Goal: Task Accomplishment & Management: Complete application form

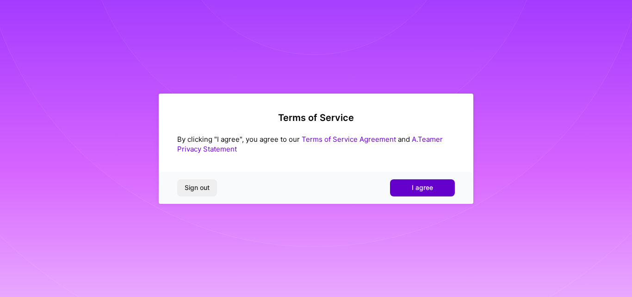
click at [430, 188] on span "I agree" at bounding box center [422, 187] width 21 height 9
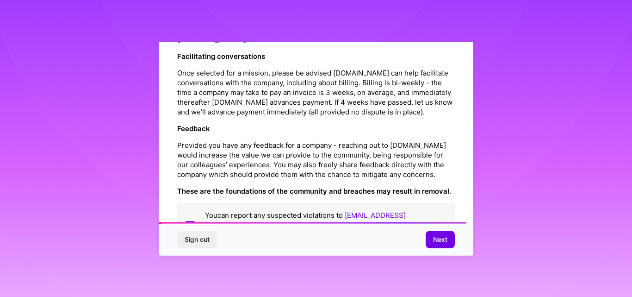
scroll to position [1099, 0]
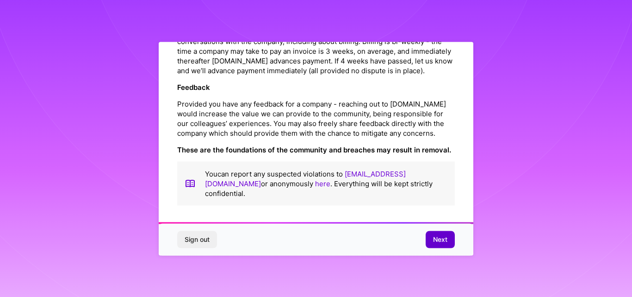
click at [441, 243] on span "Next" at bounding box center [440, 239] width 14 height 9
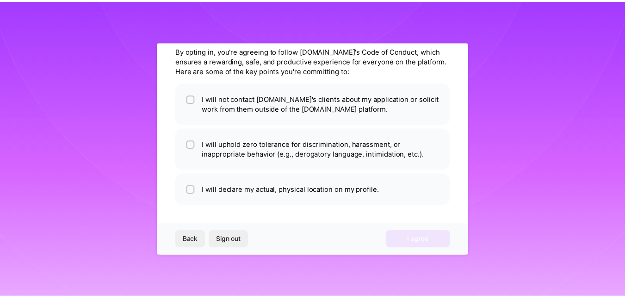
scroll to position [37, 0]
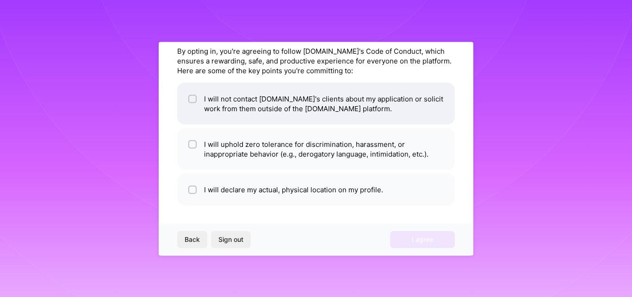
click at [263, 109] on li "I will not contact [DOMAIN_NAME]'s clients about my application or solicit work…" at bounding box center [316, 103] width 278 height 42
checkbox input "true"
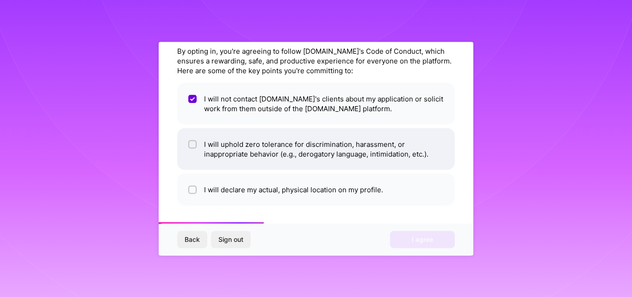
click at [278, 151] on li "I will uphold zero tolerance for discrimination, harassment, or inappropriate b…" at bounding box center [316, 149] width 278 height 42
checkbox input "true"
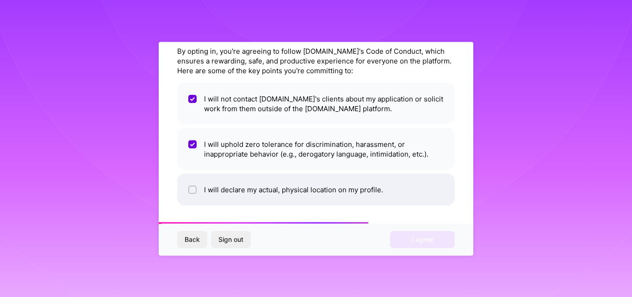
click at [303, 191] on li "I will declare my actual, physical location on my profile." at bounding box center [316, 189] width 278 height 32
checkbox input "true"
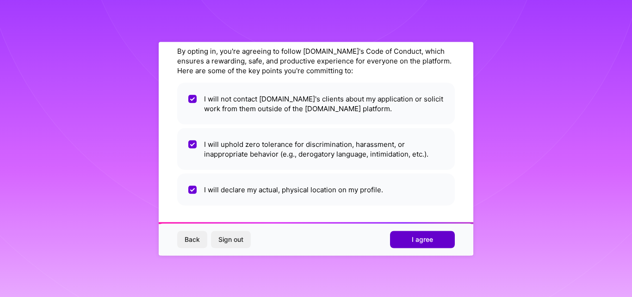
click at [422, 238] on span "I agree" at bounding box center [422, 239] width 21 height 9
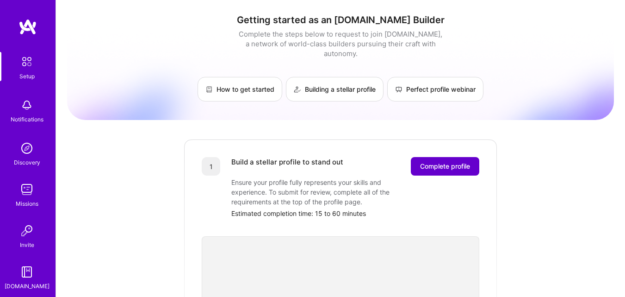
click at [429, 162] on span "Complete profile" at bounding box center [445, 166] width 50 height 9
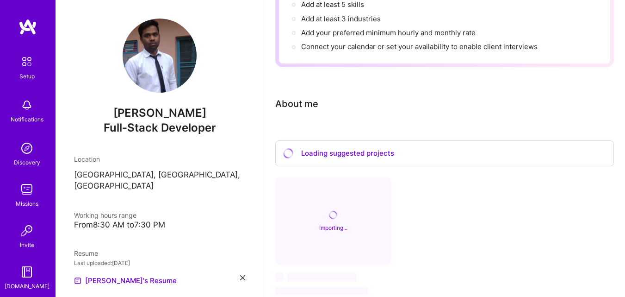
scroll to position [185, 0]
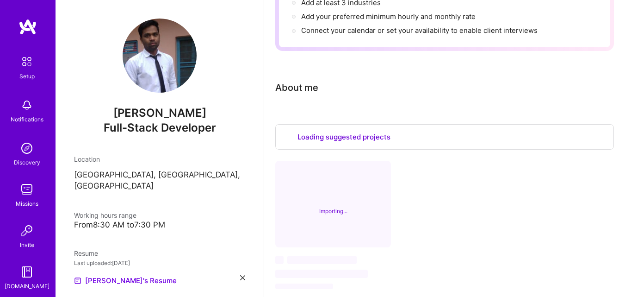
select select "US"
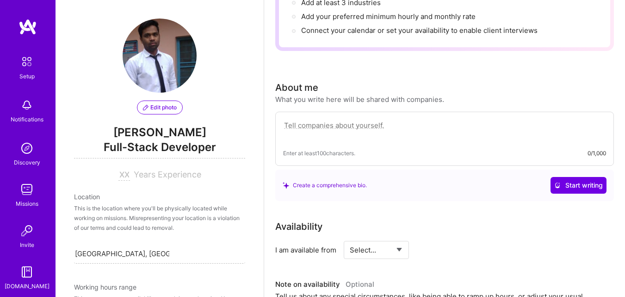
scroll to position [394, 0]
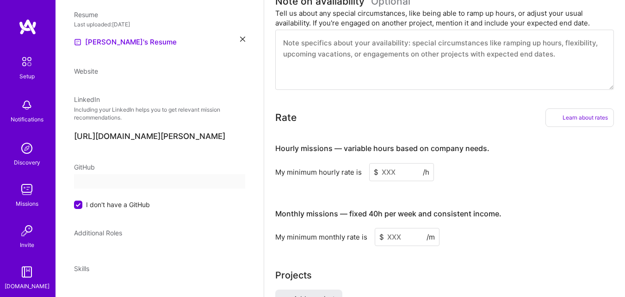
select select "US"
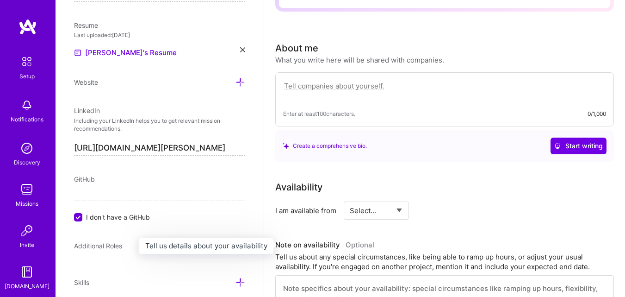
scroll to position [208, 0]
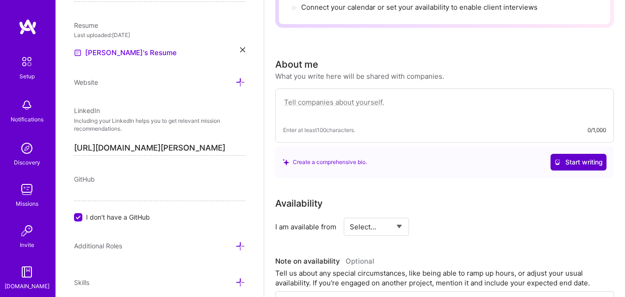
click at [573, 163] on span "Start writing" at bounding box center [579, 161] width 49 height 9
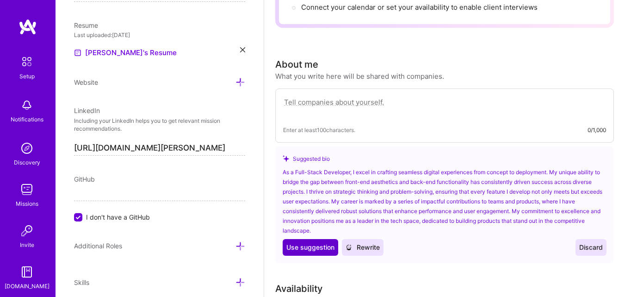
click at [323, 248] on span "Use suggestion" at bounding box center [311, 247] width 48 height 9
type textarea "As a Full-Stack Developer, I excel in crafting seamless digital experiences fro…"
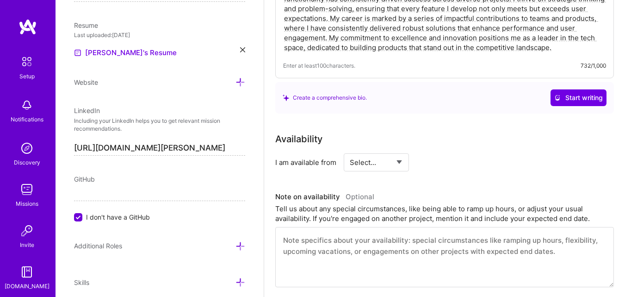
scroll to position [347, 0]
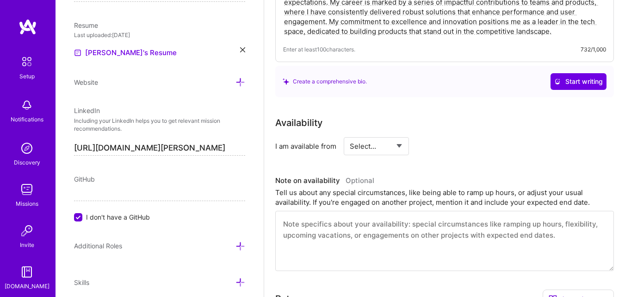
click at [396, 153] on select "Select... Right Now Future Date Not Available" at bounding box center [376, 146] width 53 height 24
select select "Right Now"
click at [350, 134] on select "Select... Right Now Future Date Not Available" at bounding box center [376, 146] width 53 height 24
click at [447, 148] on input at bounding box center [461, 146] width 56 height 18
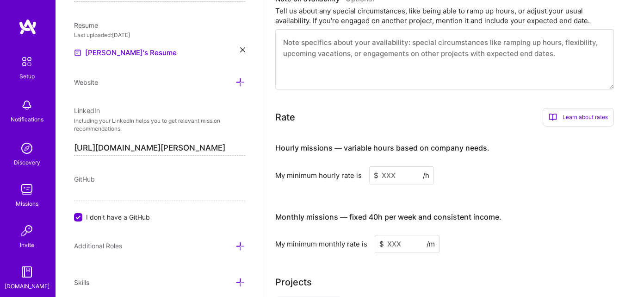
scroll to position [532, 0]
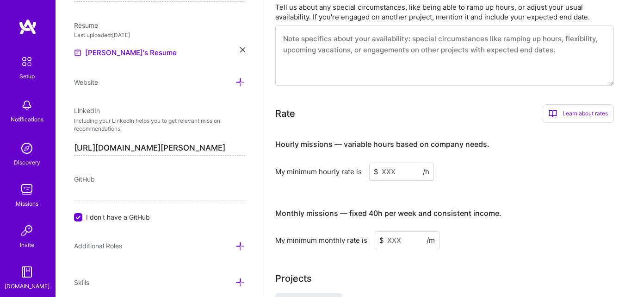
type input "40"
click at [384, 172] on input at bounding box center [401, 171] width 65 height 18
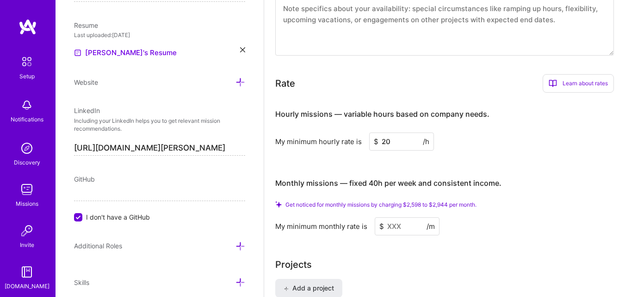
scroll to position [579, 0]
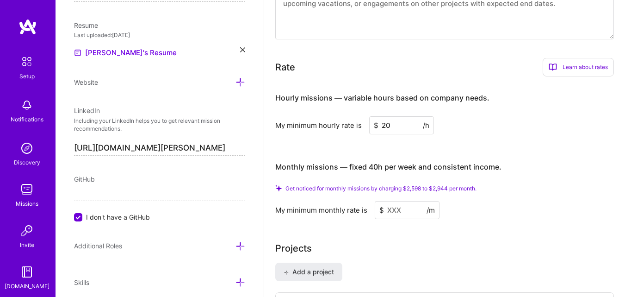
click at [396, 212] on input at bounding box center [407, 210] width 65 height 18
click at [405, 127] on input "20" at bounding box center [401, 125] width 65 height 18
type input "25"
click at [417, 209] on input at bounding box center [407, 210] width 65 height 18
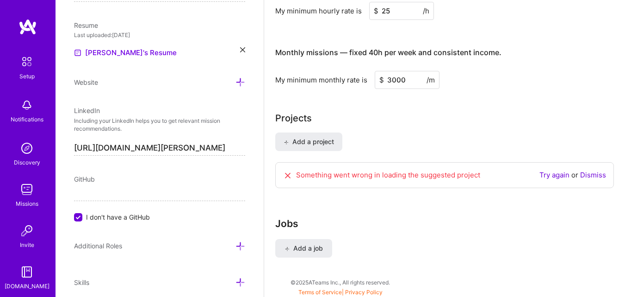
scroll to position [684, 0]
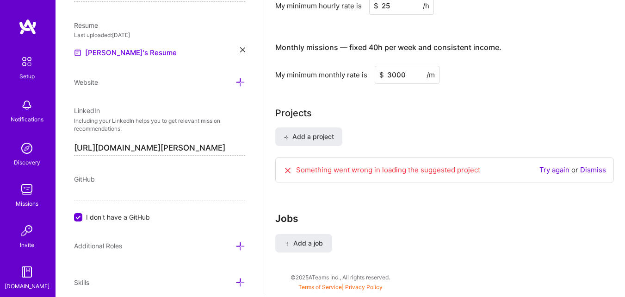
type input "3000"
click at [556, 170] on link "Try again" at bounding box center [555, 169] width 30 height 9
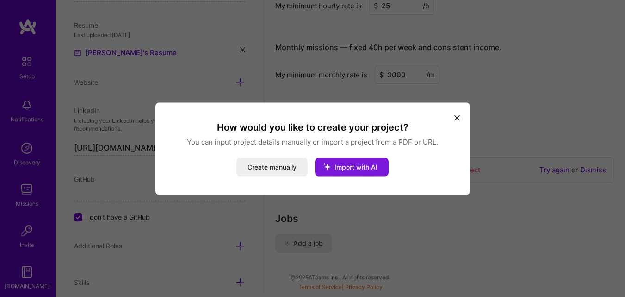
click at [343, 167] on span "Import with AI" at bounding box center [356, 166] width 43 height 8
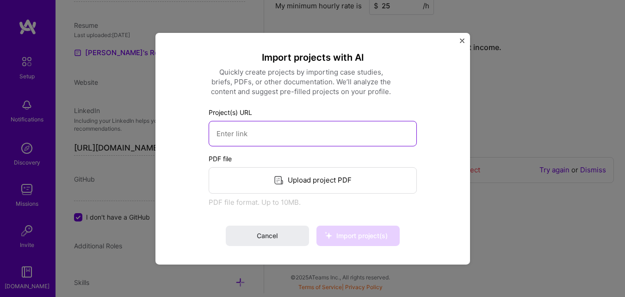
click at [307, 125] on input at bounding box center [313, 132] width 208 height 25
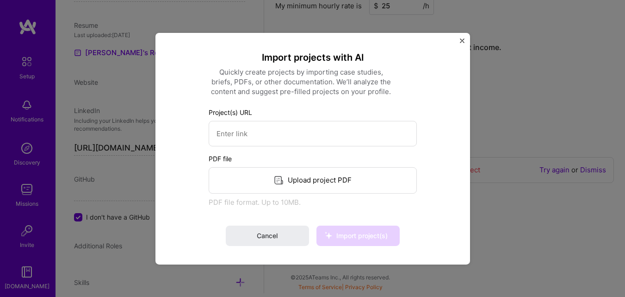
click at [461, 41] on img "Close" at bounding box center [462, 40] width 5 height 5
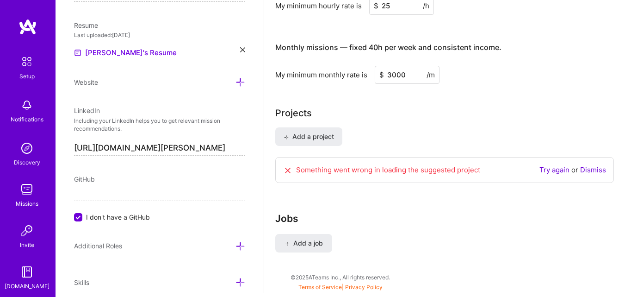
click at [289, 169] on icon at bounding box center [287, 170] width 9 height 9
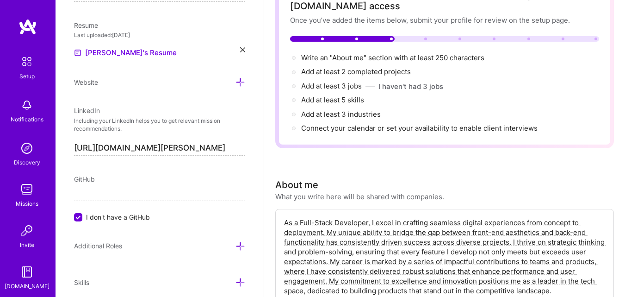
scroll to position [0, 0]
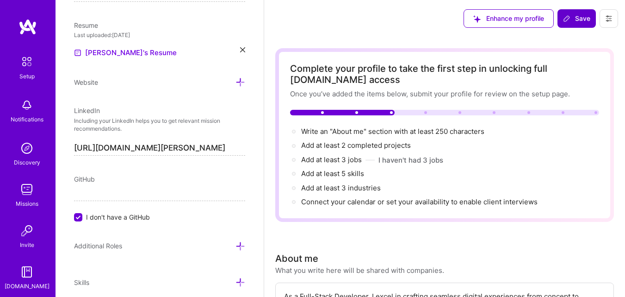
click at [579, 12] on button "Save" at bounding box center [577, 18] width 38 height 19
click at [575, 16] on span "Save" at bounding box center [576, 18] width 27 height 9
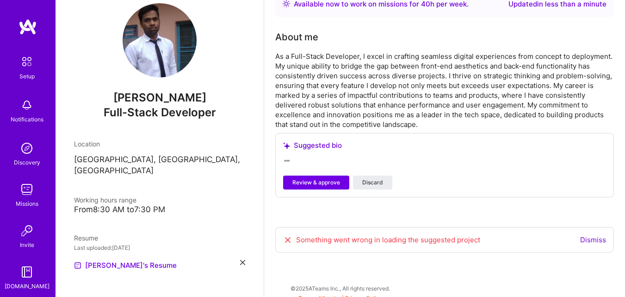
scroll to position [254, 0]
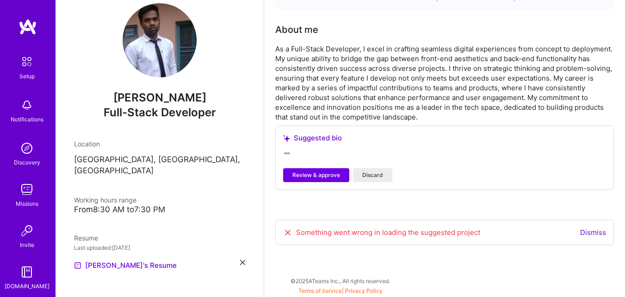
click at [288, 231] on icon at bounding box center [287, 232] width 9 height 9
click at [589, 232] on link "Dismiss" at bounding box center [593, 232] width 26 height 9
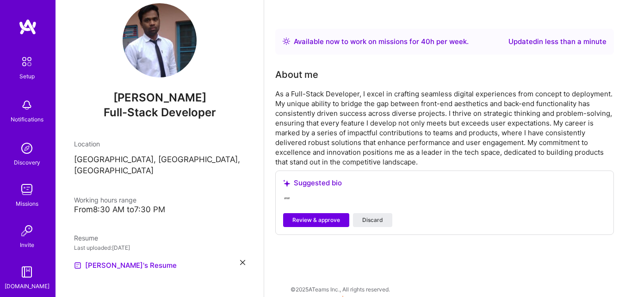
scroll to position [217, 0]
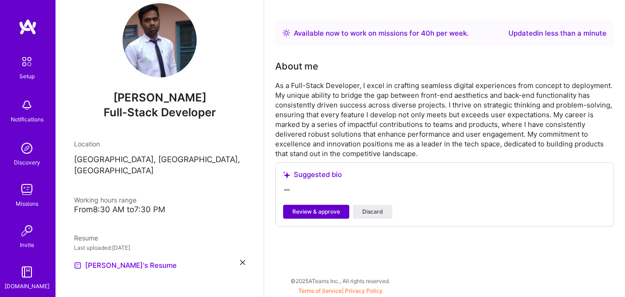
click at [311, 213] on span "Review & approve" at bounding box center [317, 211] width 48 height 8
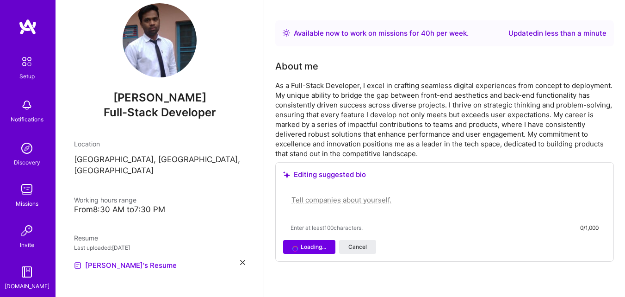
paste textarea "Full Stack Developer with 6+ years’ experience in .NET C#, Angular, Node.js, Re…"
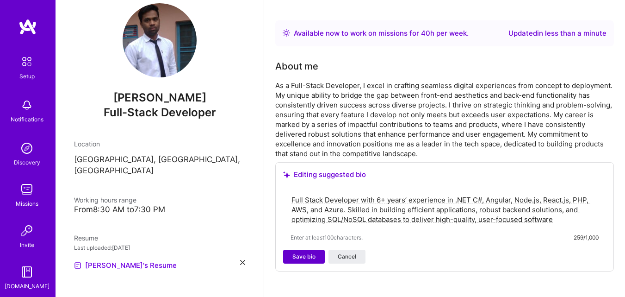
type textarea "Full Stack Developer with 6+ years’ experience in .NET C#, Angular, Node.js, Re…"
click at [285, 253] on button "Save bio" at bounding box center [304, 256] width 42 height 14
click at [302, 254] on span "Save bio" at bounding box center [304, 256] width 23 height 8
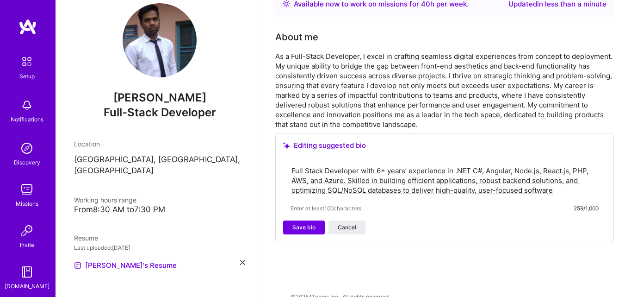
scroll to position [262, 0]
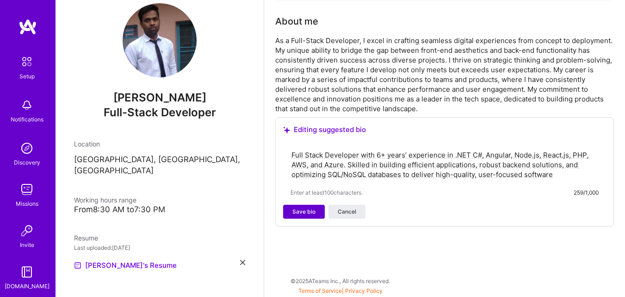
click at [306, 212] on span "Save bio" at bounding box center [304, 211] width 23 height 8
click at [349, 214] on span "Cancel" at bounding box center [347, 211] width 19 height 8
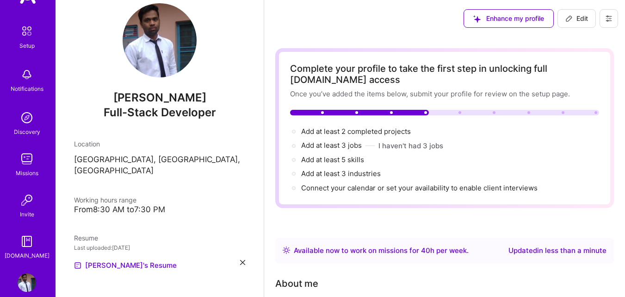
scroll to position [44, 0]
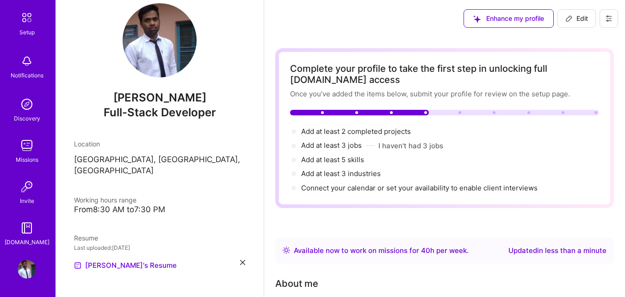
click at [24, 25] on img at bounding box center [26, 17] width 19 height 19
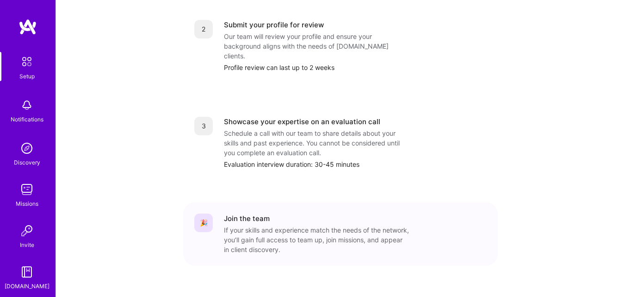
scroll to position [407, 0]
